Goal: Navigation & Orientation: Find specific page/section

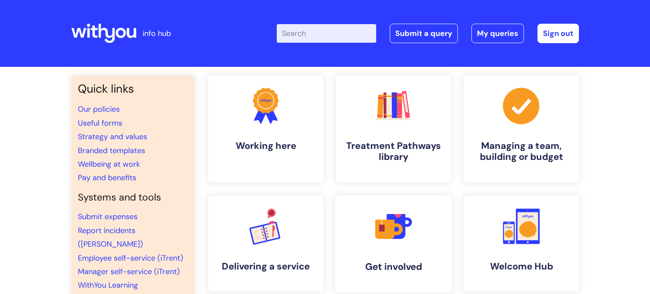
click at [341, 291] on link ".cls-1{fill:#f89b22;}.cls-1,.cls-2,.cls-3,.cls-4,.cls-5{stroke-width:0px;}.cls-…" at bounding box center [393, 243] width 117 height 97
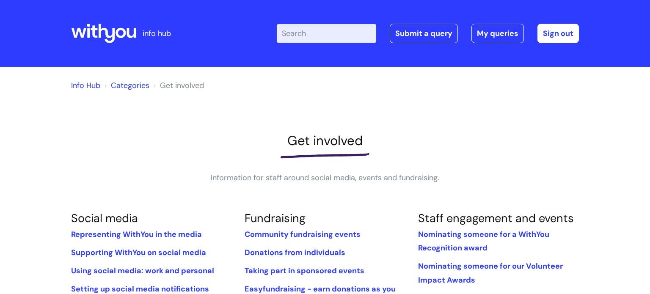
click at [88, 88] on link "Info Hub" at bounding box center [85, 85] width 29 height 10
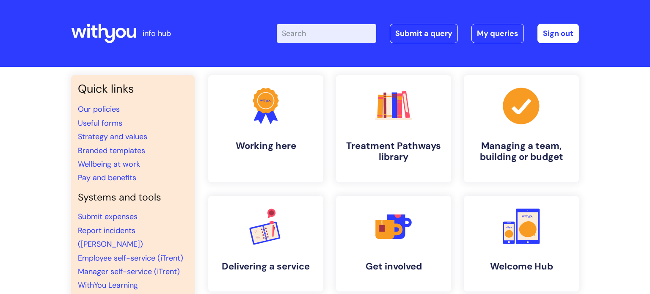
click at [96, 13] on div "info hub" at bounding box center [134, 33] width 126 height 50
click at [92, 106] on link "Our policies" at bounding box center [99, 109] width 42 height 10
